Goal: Information Seeking & Learning: Learn about a topic

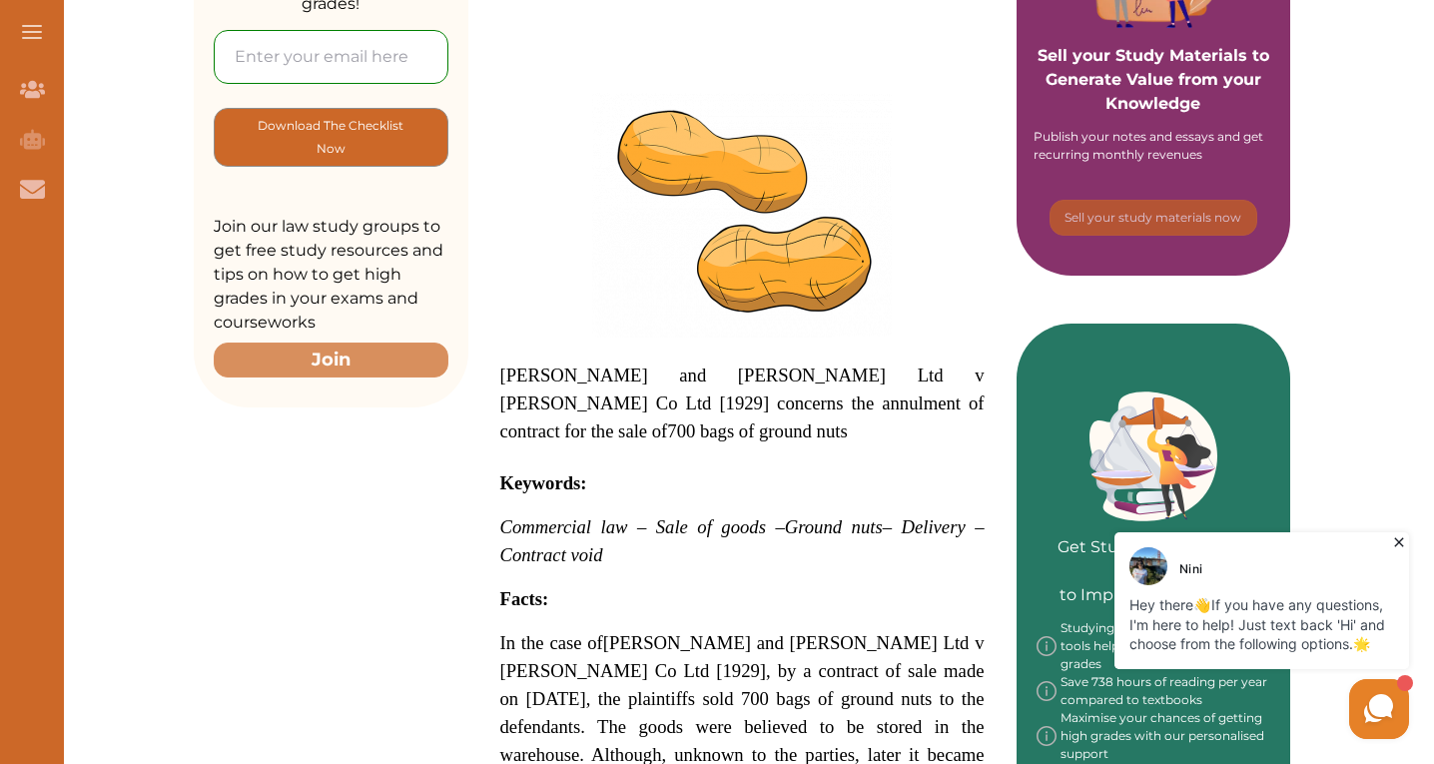
scroll to position [599, 0]
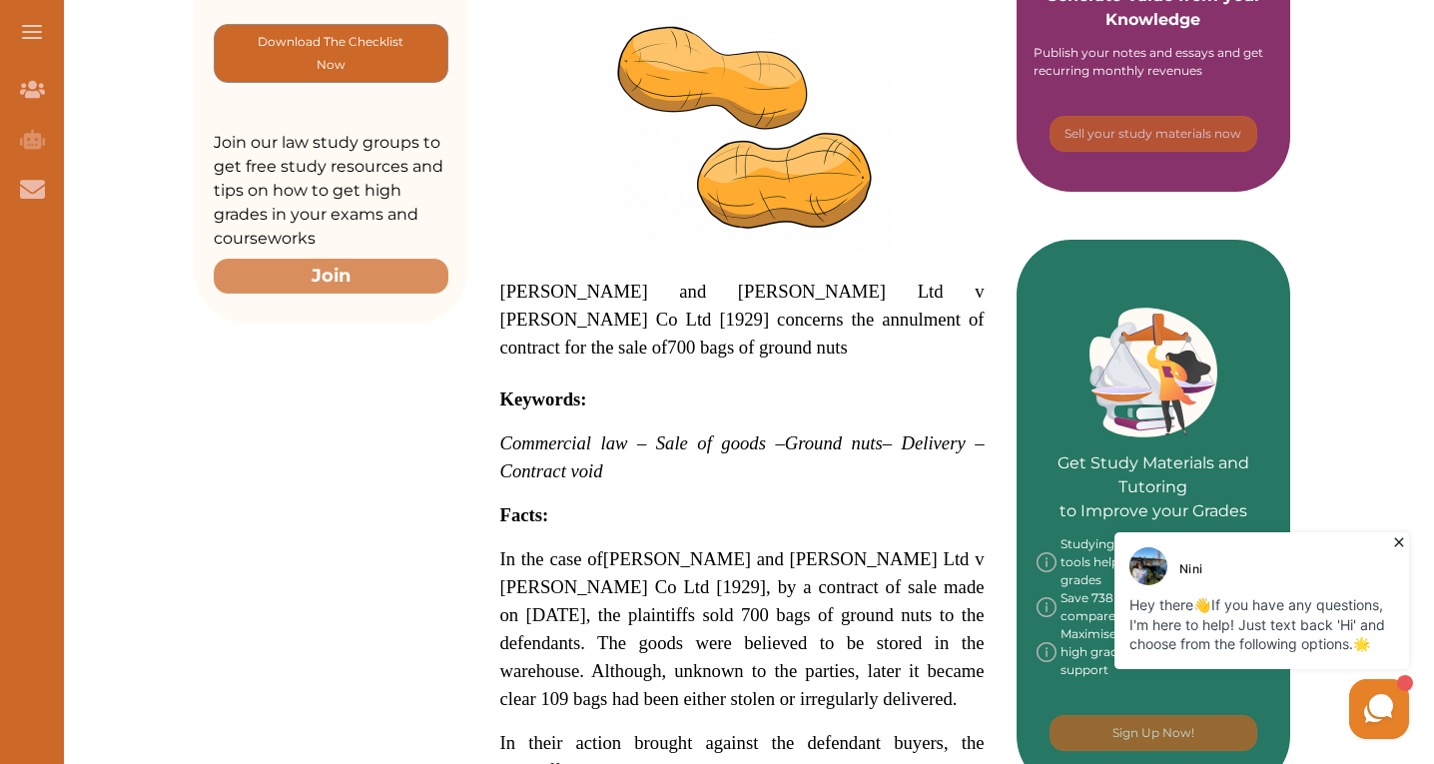
drag, startPoint x: 763, startPoint y: 380, endPoint x: 582, endPoint y: 288, distance: 203.2
click at [582, 288] on p "[PERSON_NAME] and [PERSON_NAME] Ltd v [PERSON_NAME] Co Ltd [1929] concerns the …" at bounding box center [742, 320] width 484 height 84
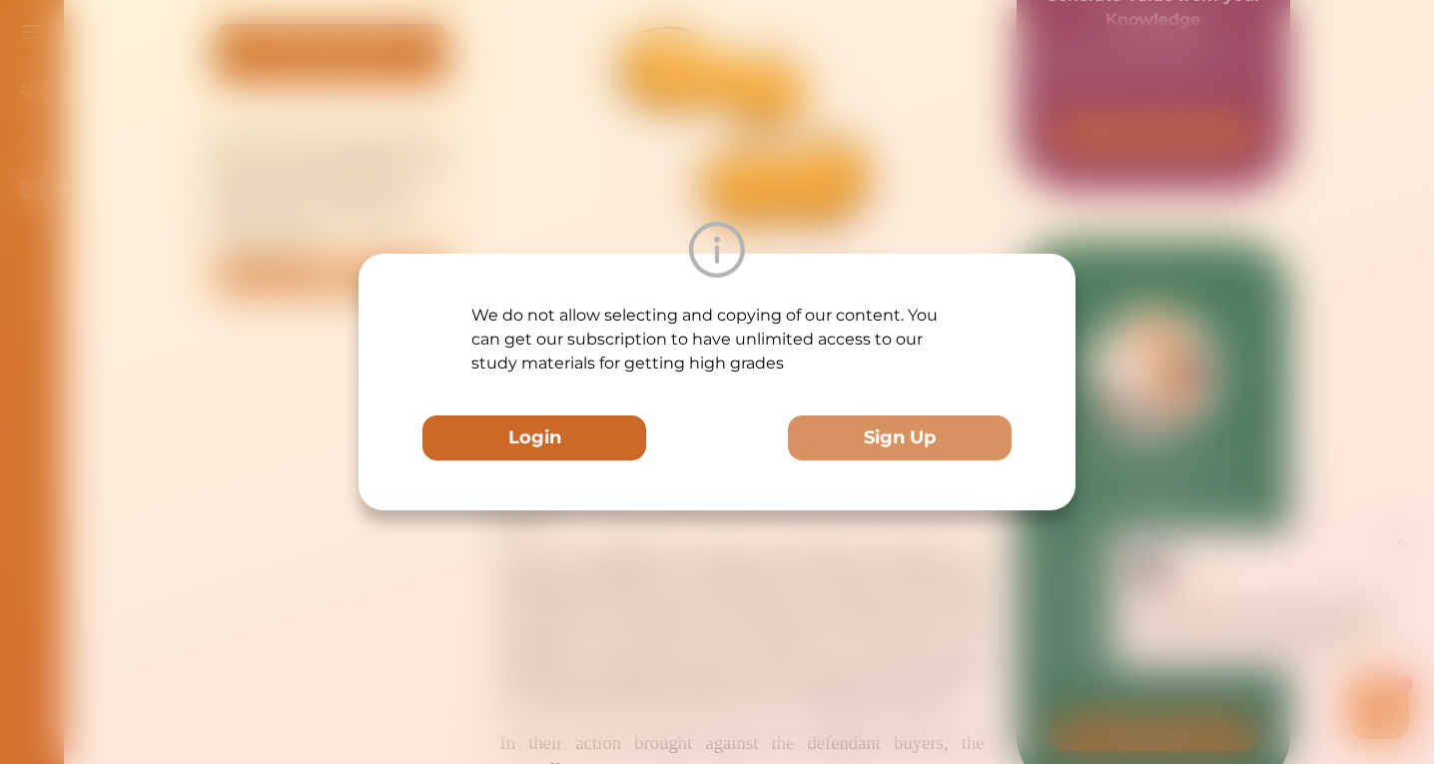
click at [599, 429] on button "Login" at bounding box center [534, 437] width 224 height 45
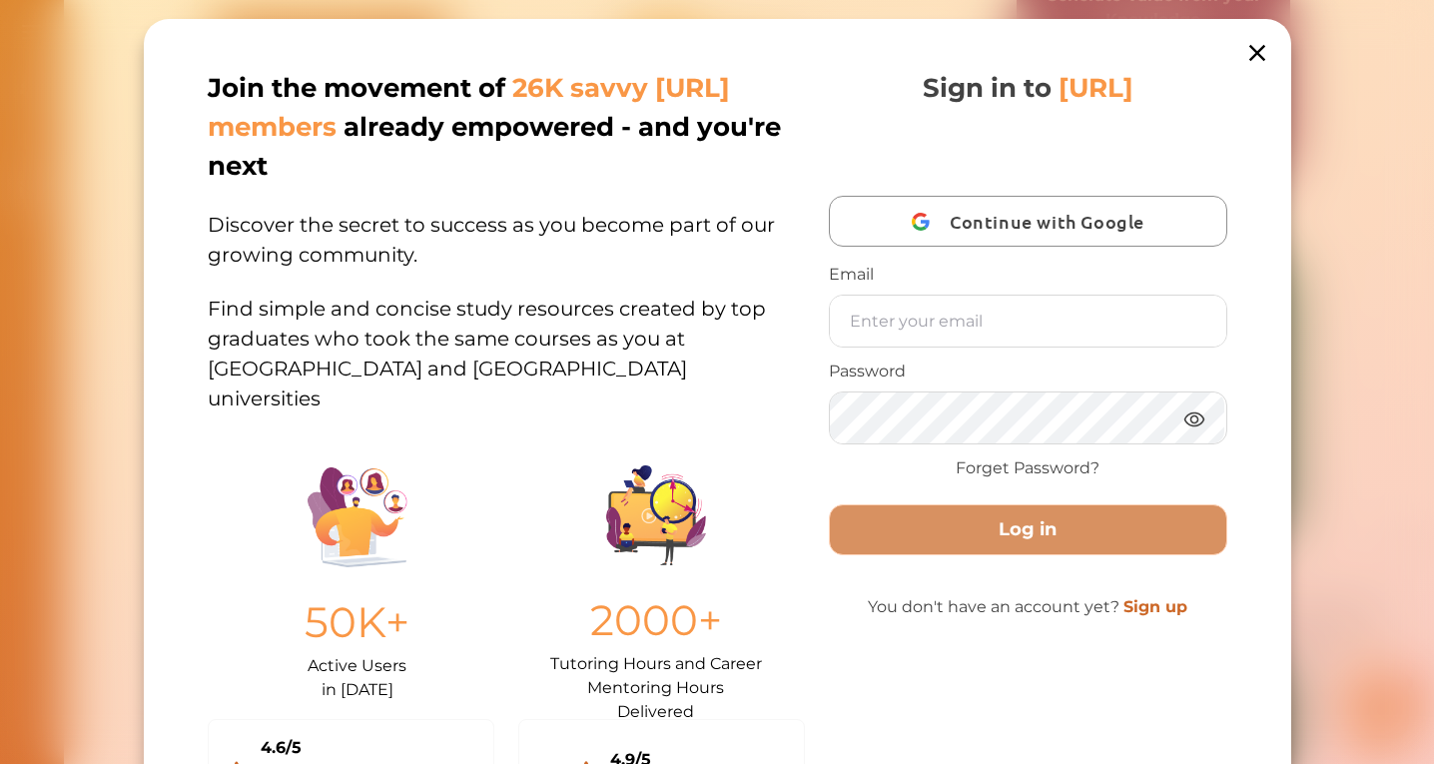
click at [1263, 50] on icon at bounding box center [1256, 53] width 28 height 28
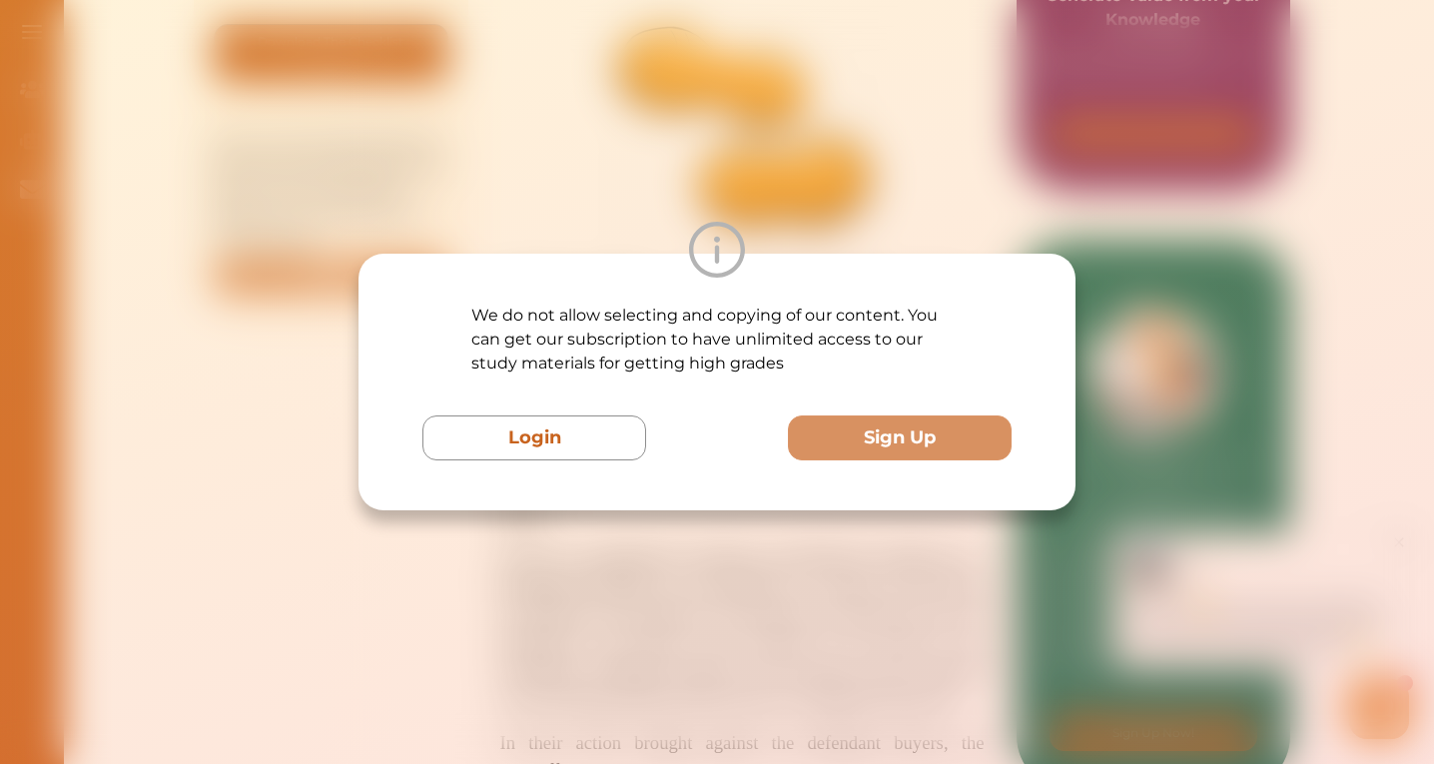
click at [1220, 263] on div "We do not allow selecting and copying of our content. You can get our subscript…" at bounding box center [717, 382] width 1434 height 764
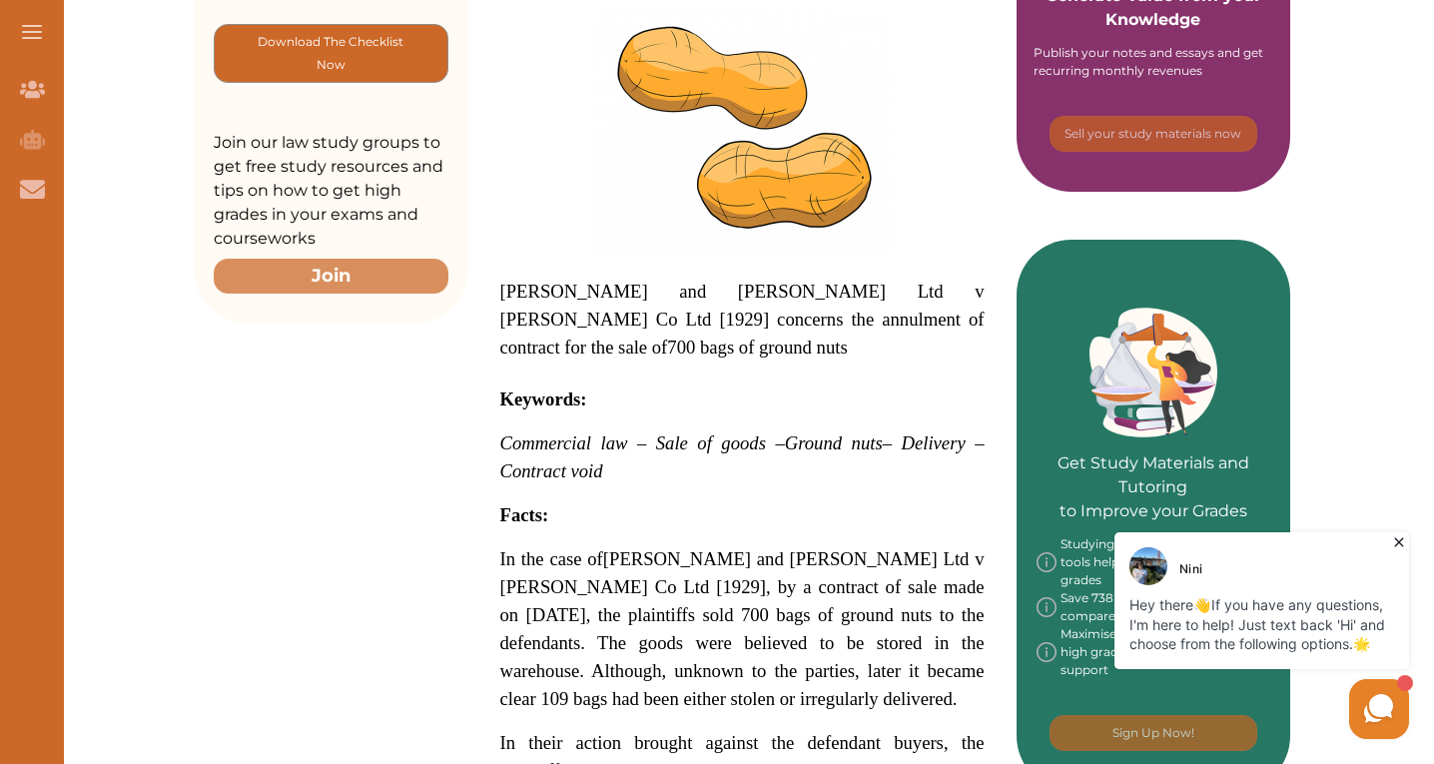
drag, startPoint x: 778, startPoint y: 366, endPoint x: 549, endPoint y: 298, distance: 238.8
click at [549, 298] on p "[PERSON_NAME] and [PERSON_NAME] Ltd v [PERSON_NAME] Co Ltd [1929] concerns the …" at bounding box center [742, 320] width 484 height 84
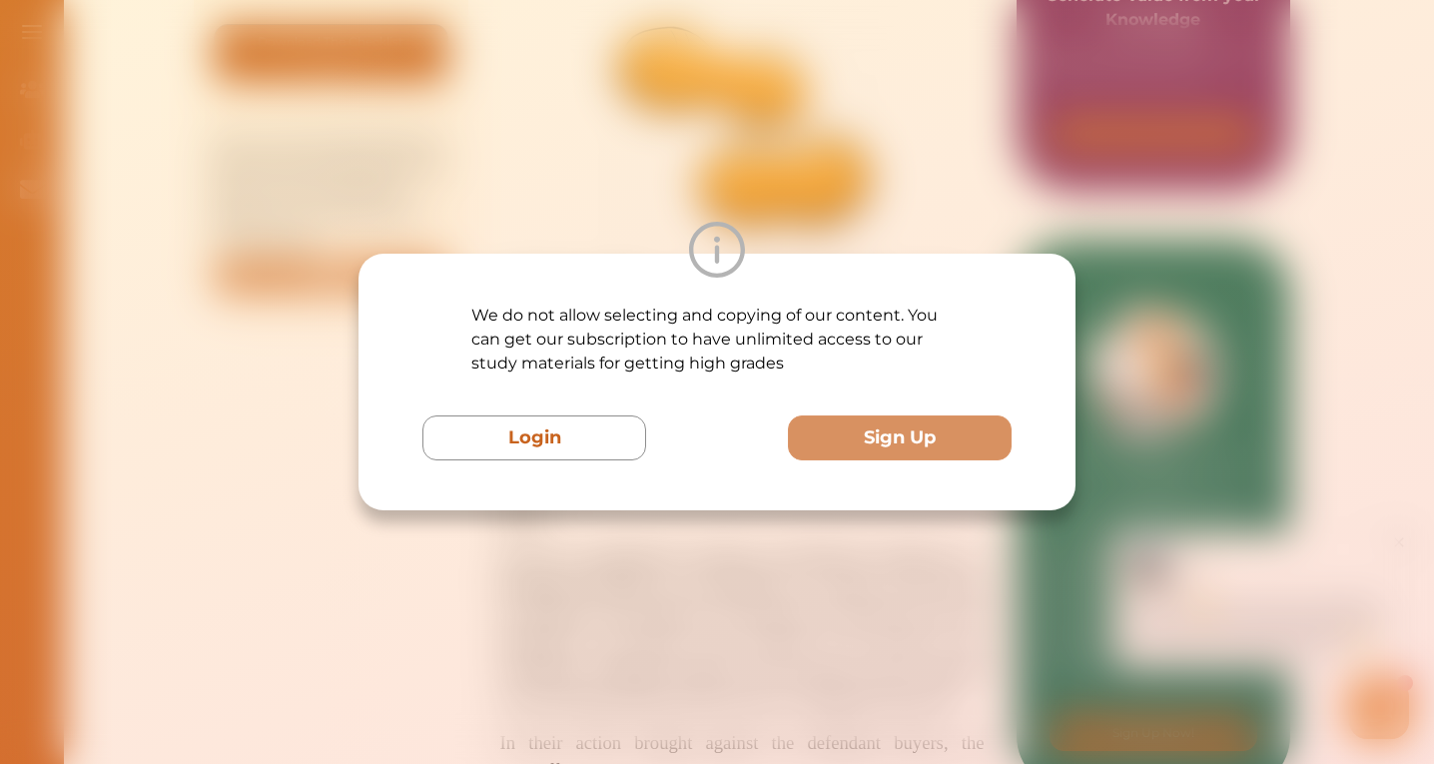
click at [1213, 324] on div "We do not allow selecting and copying of our content. You can get our subscript…" at bounding box center [717, 382] width 1434 height 764
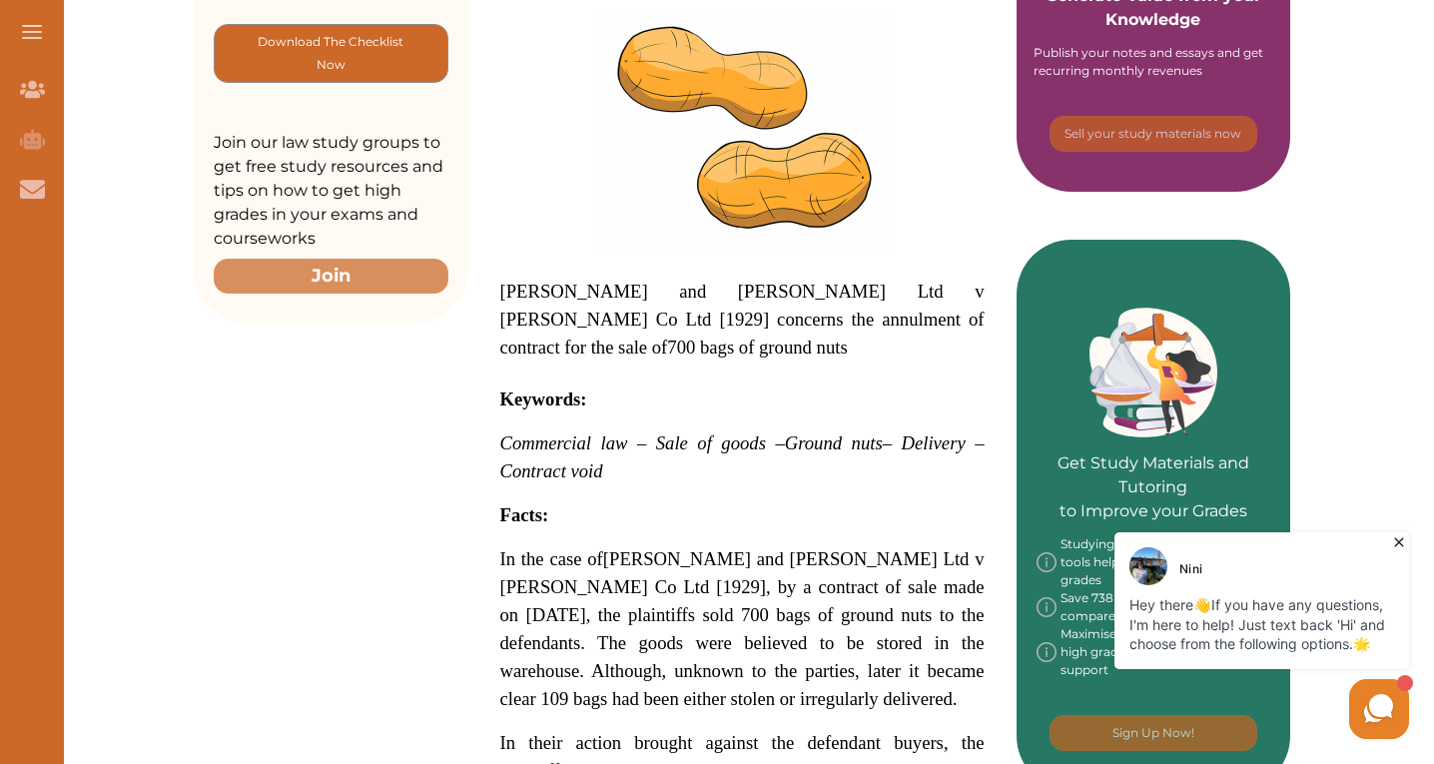
click at [1399, 541] on icon at bounding box center [1398, 542] width 9 height 9
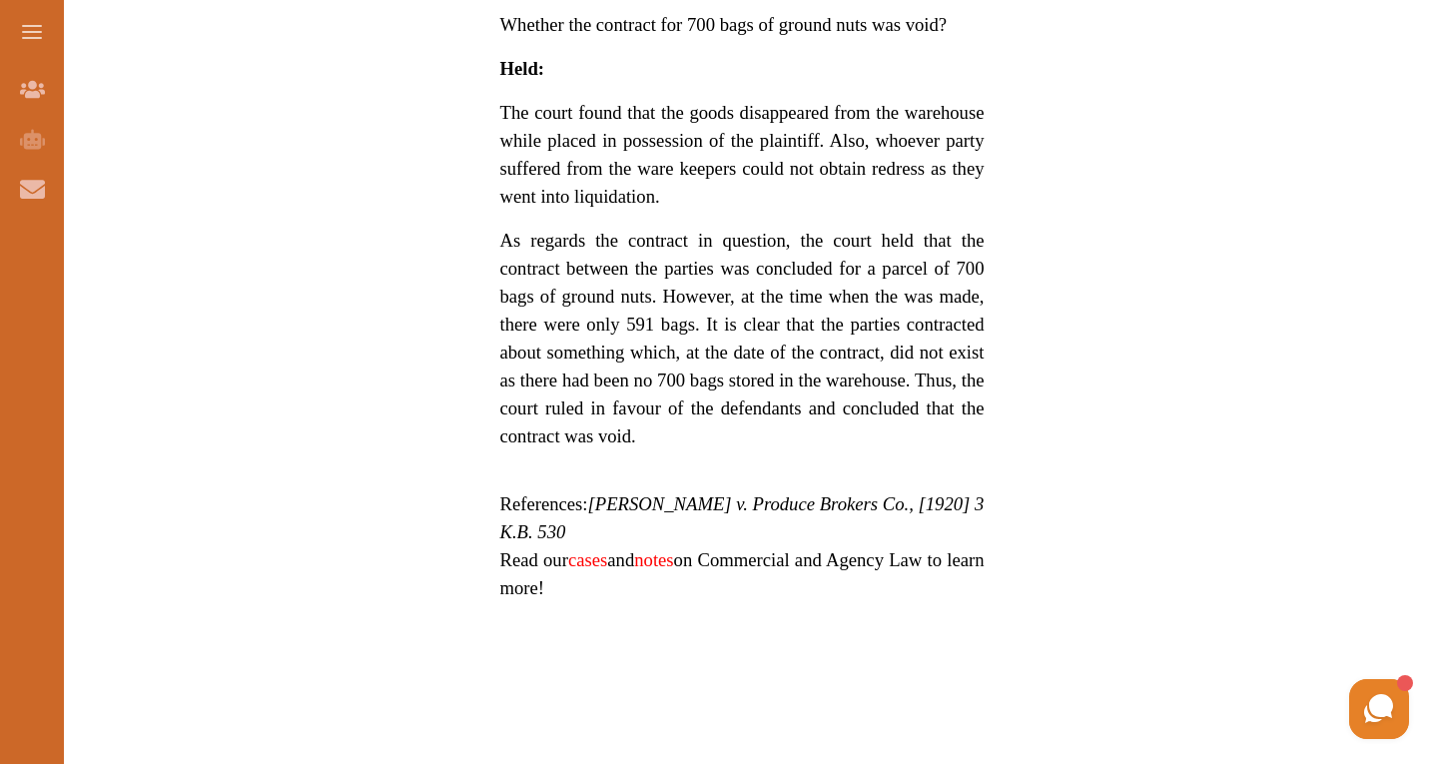
scroll to position [1698, 0]
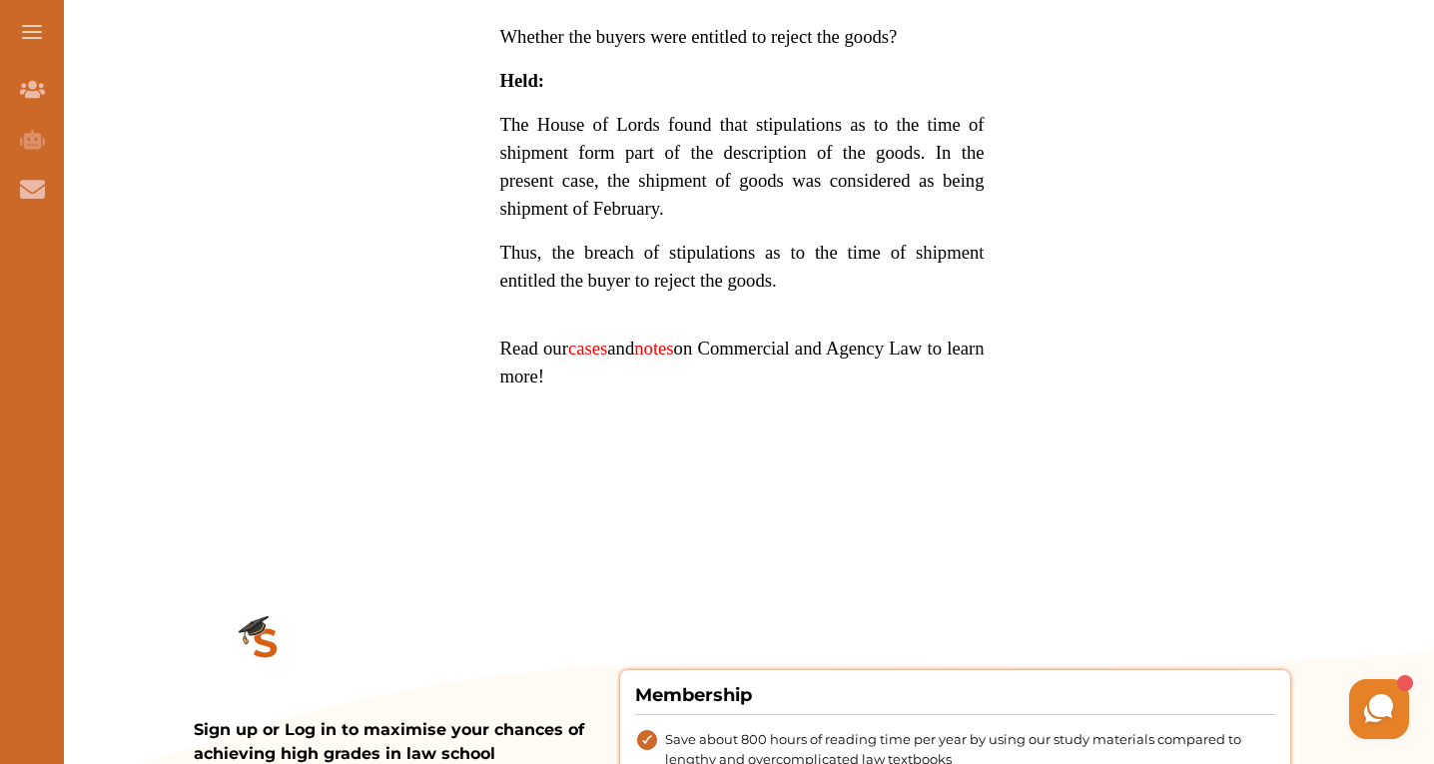
scroll to position [1398, 0]
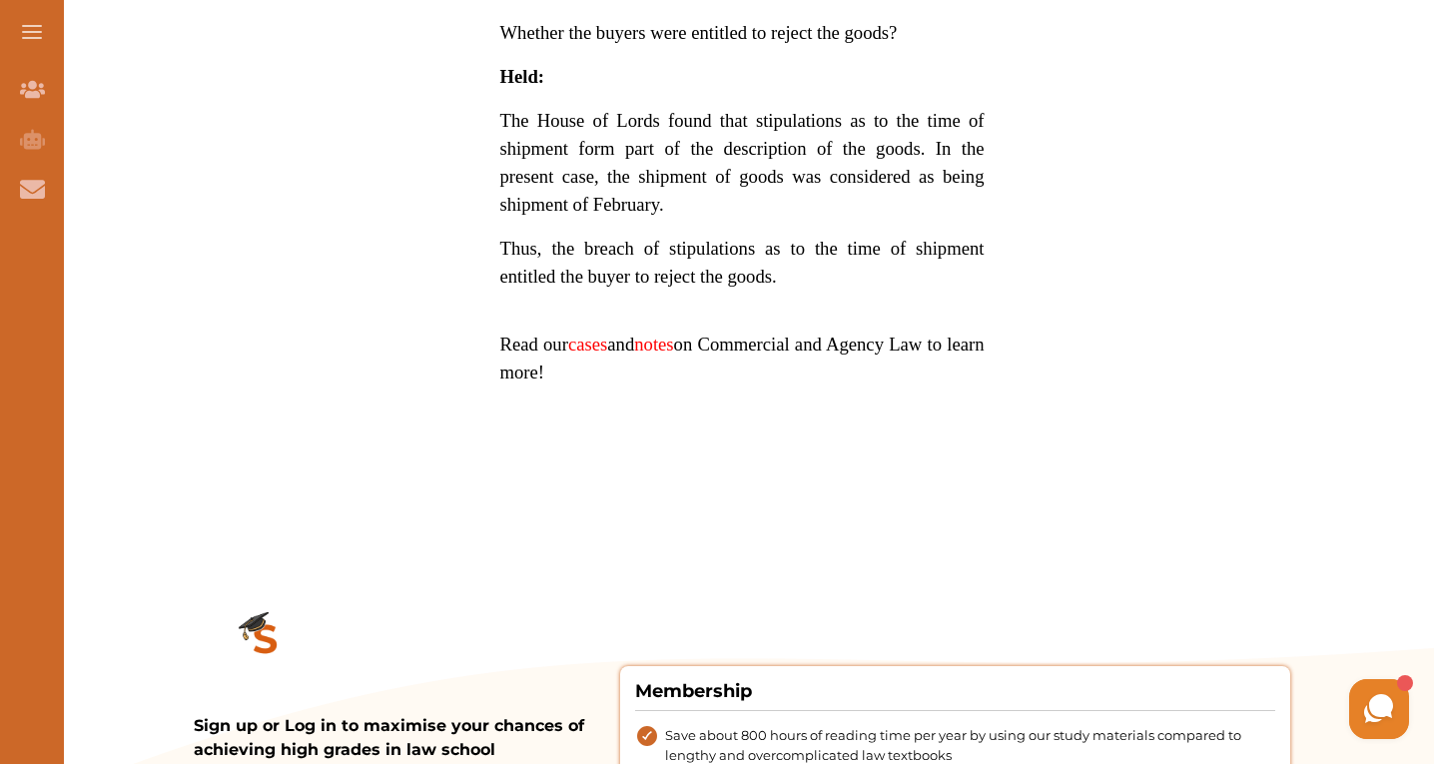
drag, startPoint x: 816, startPoint y: 232, endPoint x: 871, endPoint y: 229, distance: 55.0
click at [871, 215] on span "The House of Lords found that stipulations as to the time of shipment form part…" at bounding box center [742, 162] width 484 height 105
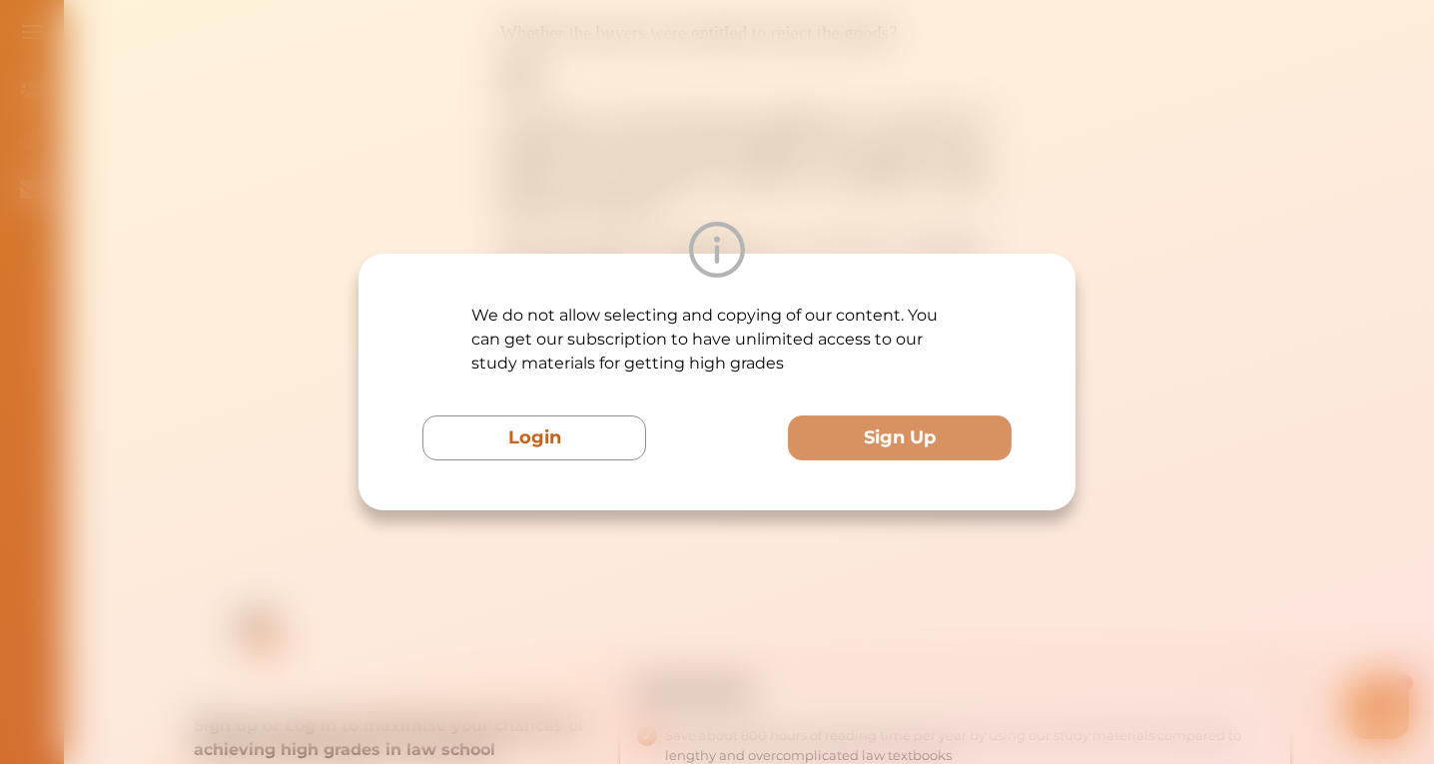
click at [1056, 125] on div "We do not allow selecting and copying of our content. You can get our subscript…" at bounding box center [717, 382] width 1434 height 764
